Goal: Navigation & Orientation: Find specific page/section

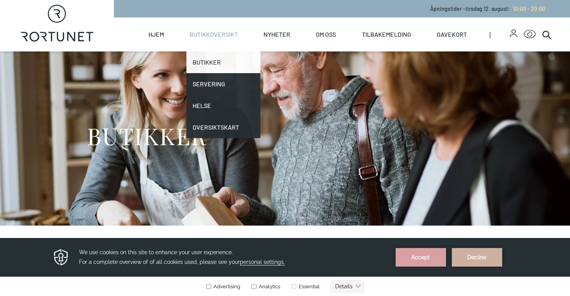
click at [214, 61] on link "Butikker" at bounding box center [223, 63] width 74 height 22
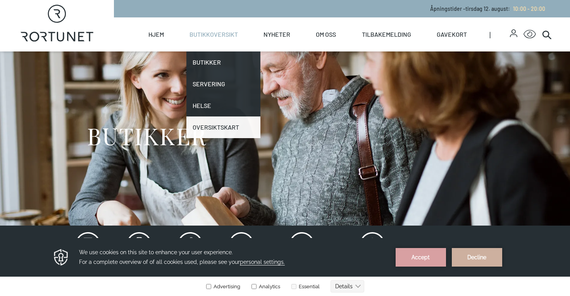
click at [218, 122] on link "Oversiktskart" at bounding box center [223, 128] width 74 height 22
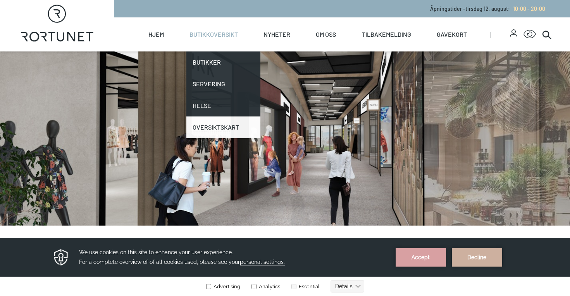
click at [218, 127] on link "Oversiktskart" at bounding box center [223, 128] width 74 height 22
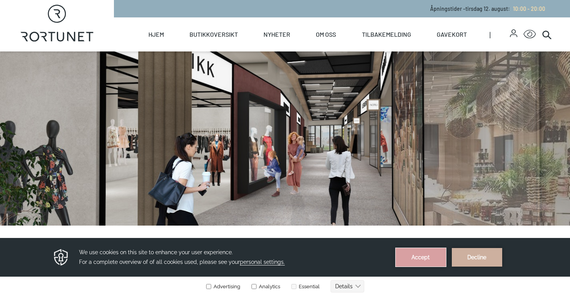
click at [420, 260] on button "Accept" at bounding box center [420, 257] width 50 height 19
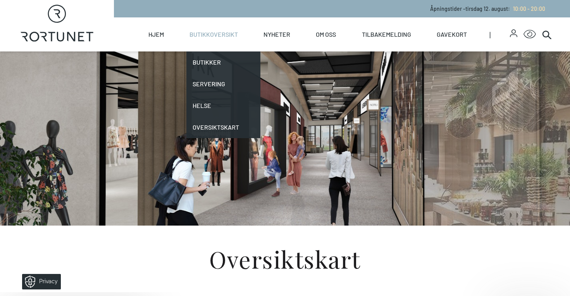
click at [221, 31] on link "Butikkoversikt" at bounding box center [213, 34] width 48 height 34
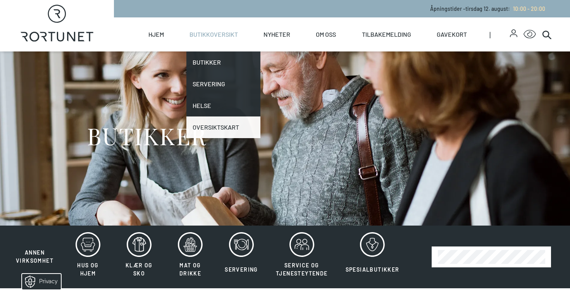
click at [211, 124] on link "Oversiktskart" at bounding box center [223, 128] width 74 height 22
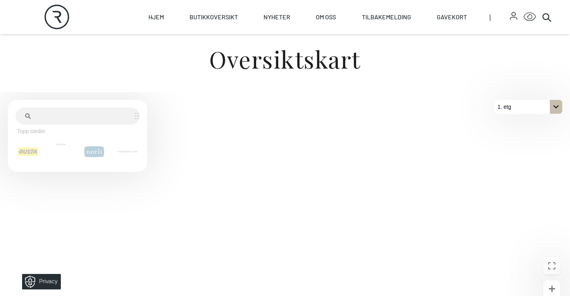
scroll to position [239, 0]
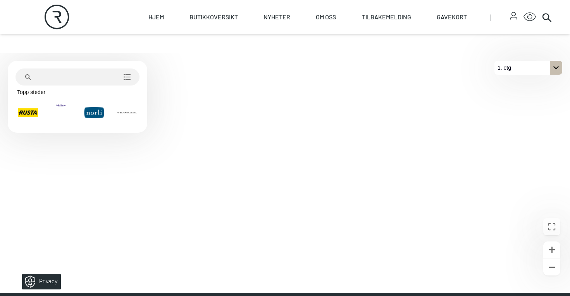
click at [552, 69] on div "På 1. etg. Klikk for å velge en annen etasje." at bounding box center [556, 68] width 12 height 14
click at [538, 83] on button "2. etg" at bounding box center [528, 82] width 68 height 14
click at [534, 71] on div "2. etg" at bounding box center [528, 68] width 68 height 14
click at [526, 93] on button "1. etg" at bounding box center [528, 96] width 68 height 14
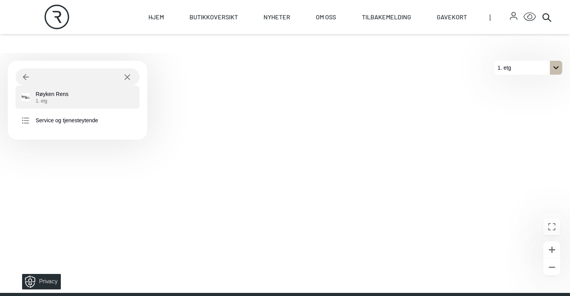
click at [56, 105] on div "Røyken Rens 1. etg" at bounding box center [77, 97] width 124 height 23
